Goal: Obtain resource: Download file/media

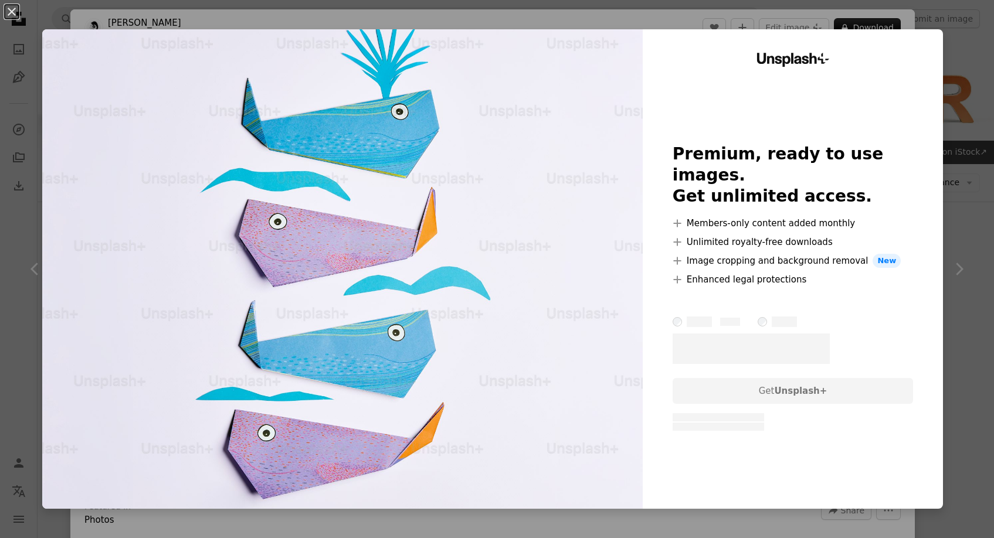
scroll to position [840, 0]
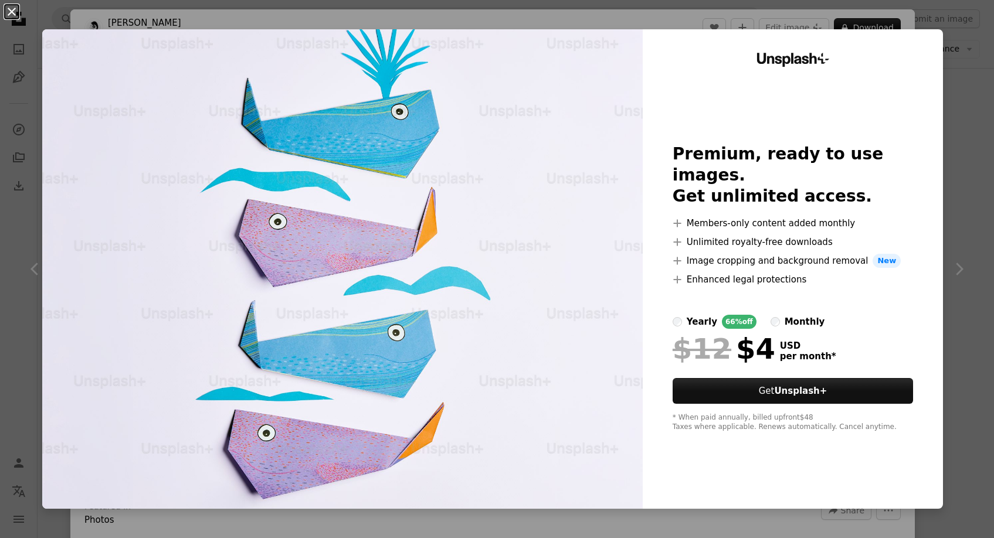
click at [11, 8] on button "An X shape" at bounding box center [12, 12] width 14 height 14
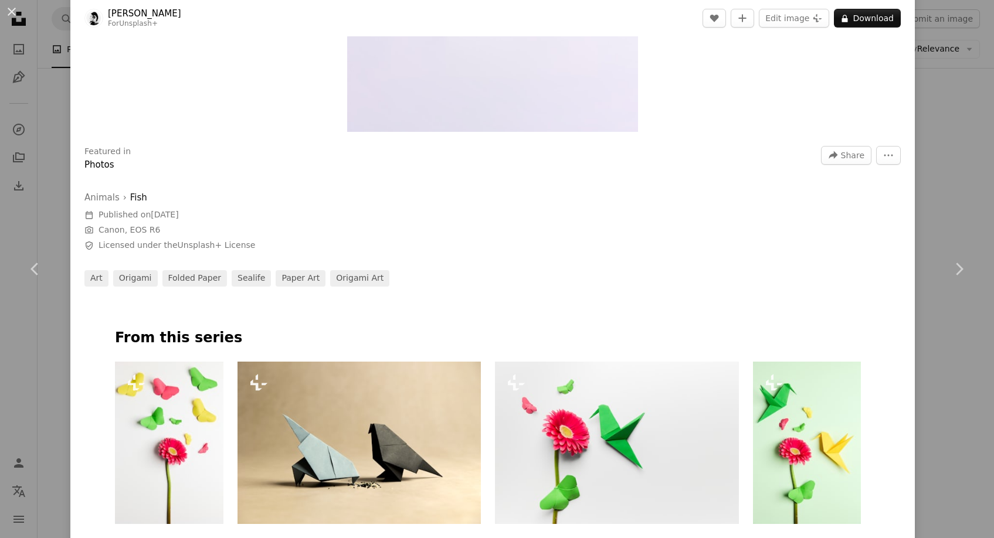
scroll to position [746, 0]
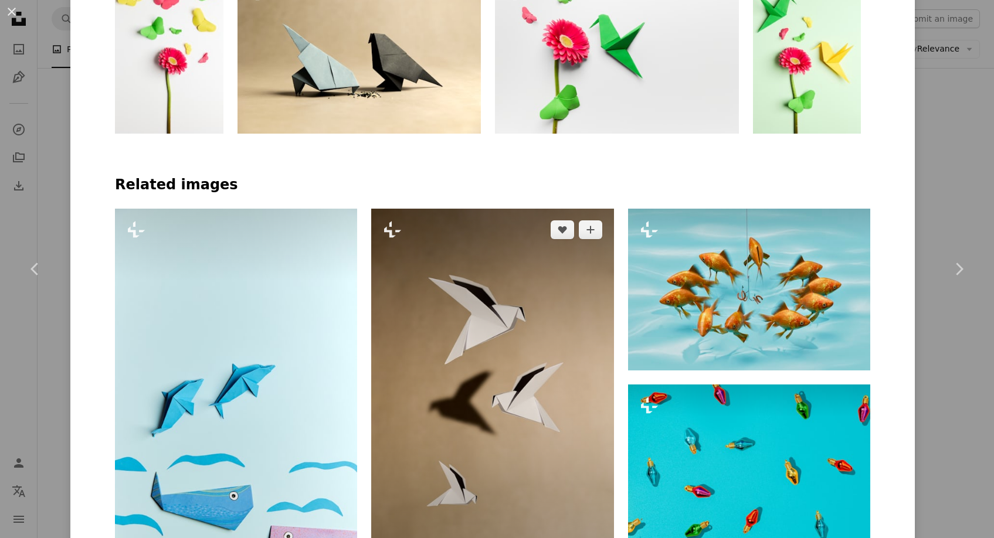
click at [532, 292] on img at bounding box center [492, 391] width 242 height 364
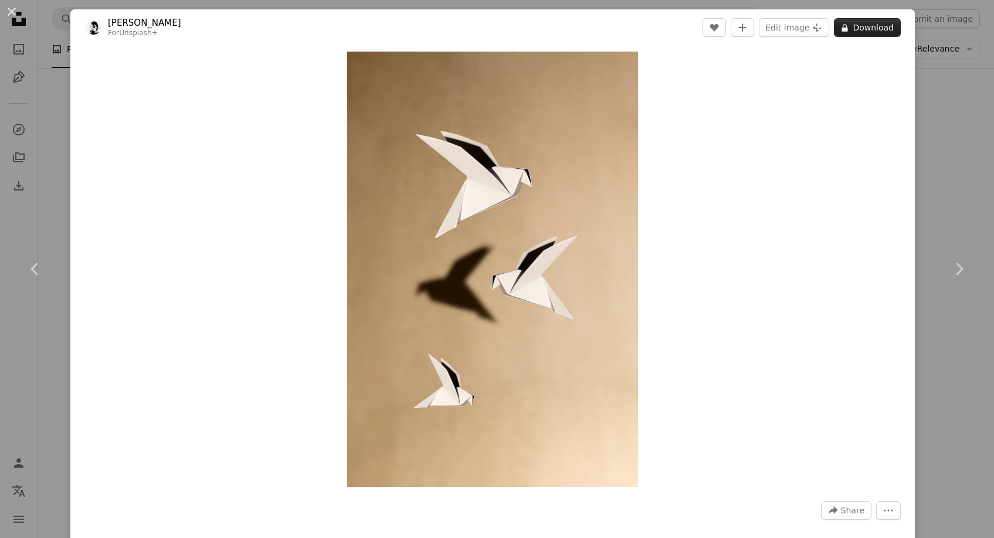
click at [869, 26] on button "A lock Download" at bounding box center [867, 27] width 67 height 19
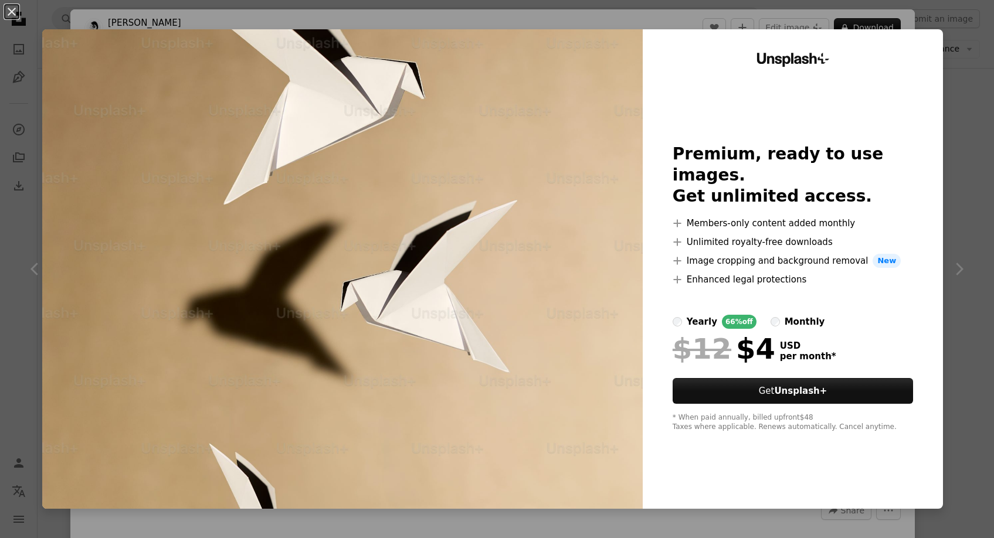
click at [447, 206] on img at bounding box center [342, 269] width 600 height 480
click at [10, 14] on button "An X shape" at bounding box center [12, 12] width 14 height 14
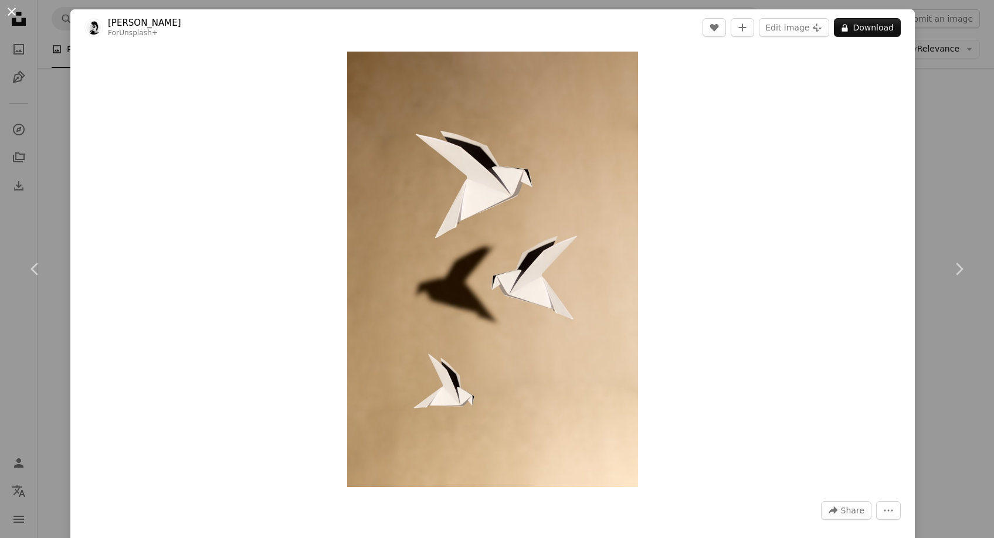
click at [14, 12] on button "An X shape" at bounding box center [12, 12] width 14 height 14
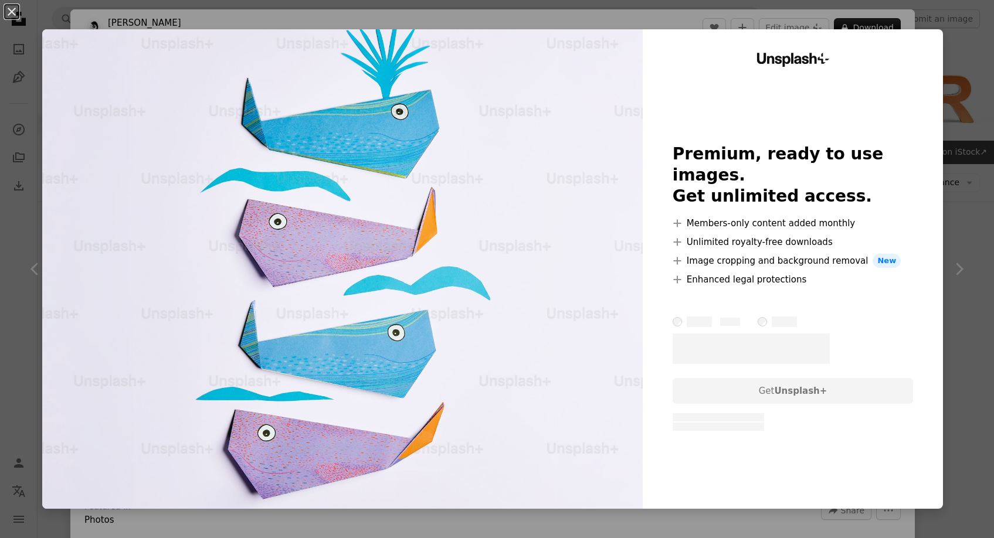
scroll to position [759, 0]
